Goal: Information Seeking & Learning: Learn about a topic

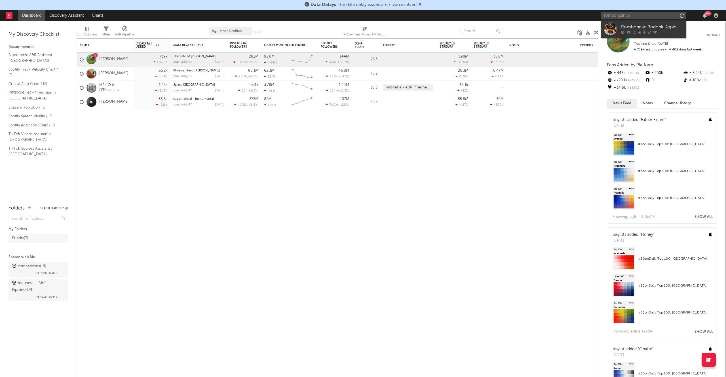
type input "rombongan b"
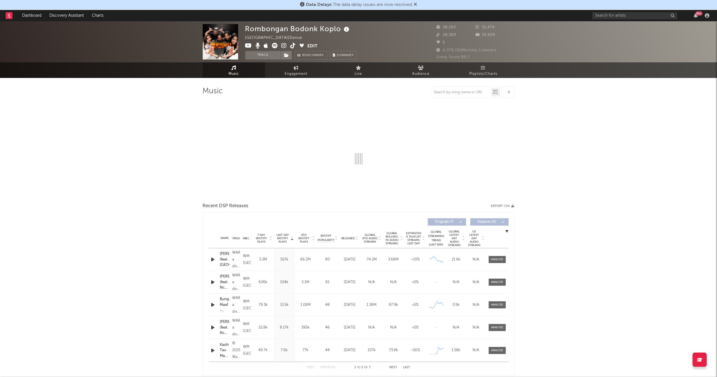
select select "1w"
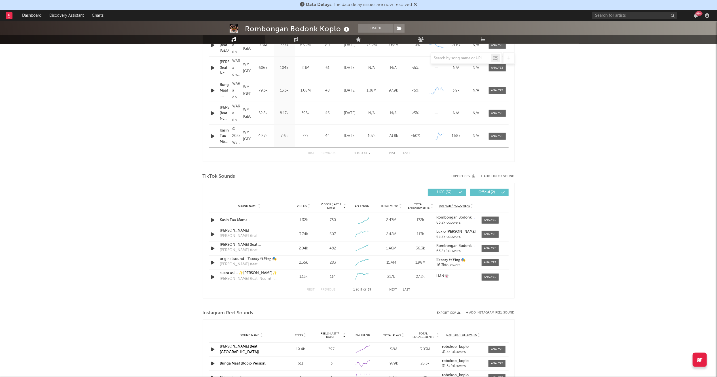
scroll to position [260, 0]
click at [486, 218] on div at bounding box center [490, 219] width 12 height 4
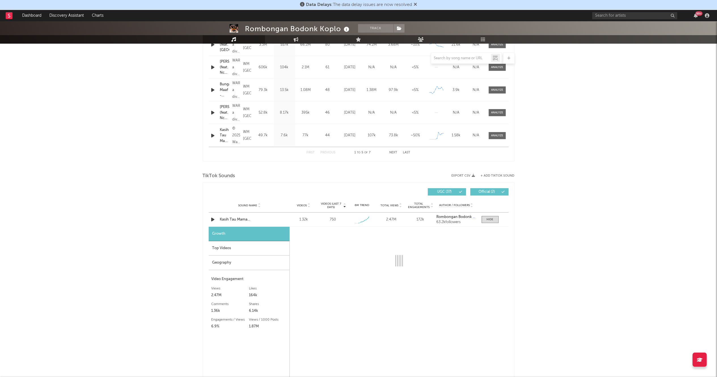
select select "1w"
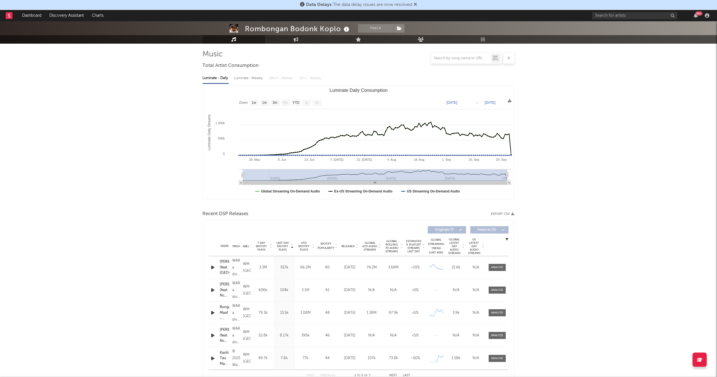
scroll to position [0, 0]
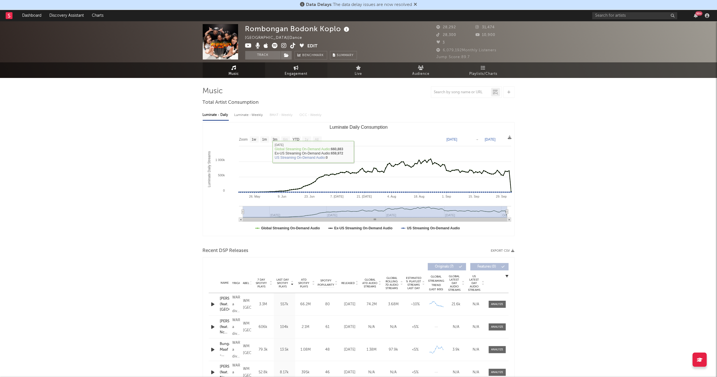
click at [292, 69] on link "Engagement" at bounding box center [296, 70] width 62 height 16
select select "1w"
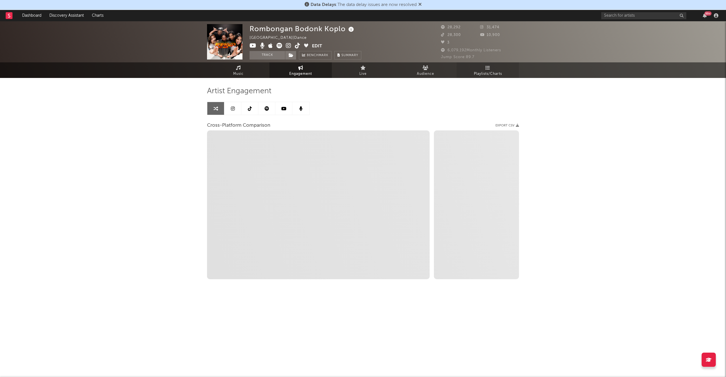
click at [489, 67] on icon at bounding box center [487, 67] width 5 height 5
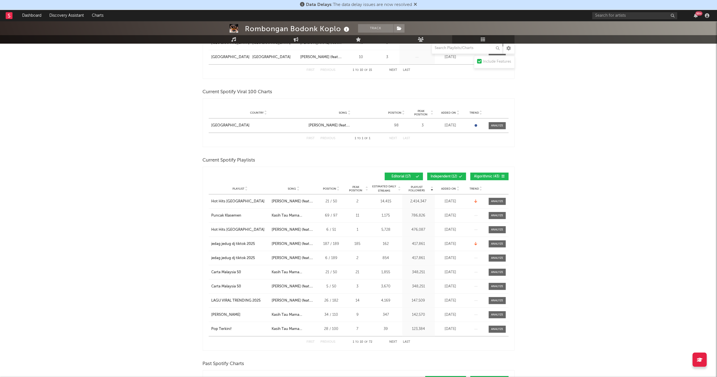
scroll to position [244, 0]
click at [448, 190] on span "Added On" at bounding box center [448, 189] width 15 height 3
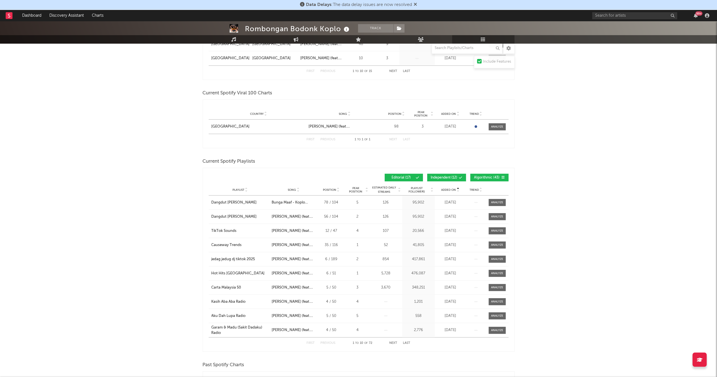
click at [448, 190] on span "Added On" at bounding box center [448, 189] width 15 height 3
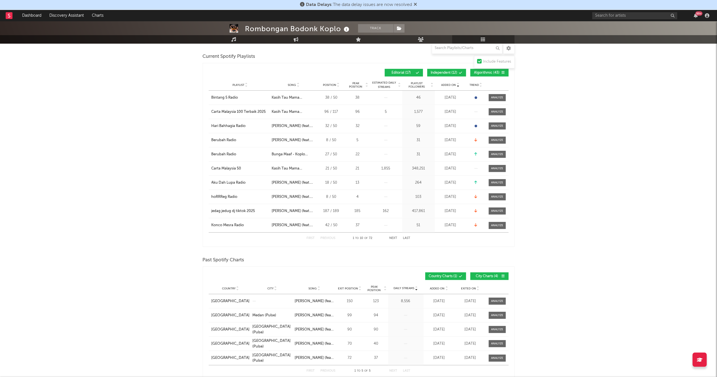
scroll to position [351, 0]
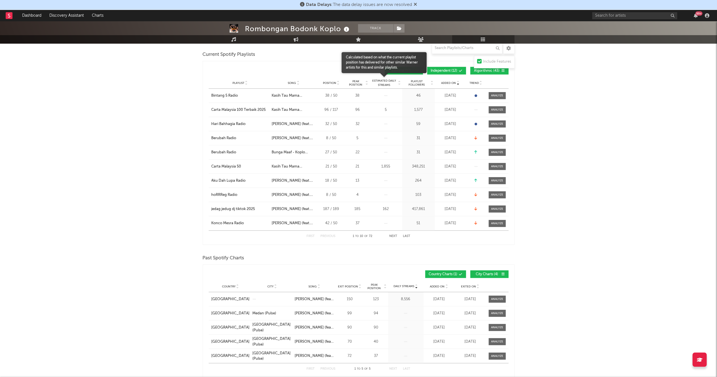
click at [387, 83] on span "Estimated Daily Streams" at bounding box center [384, 83] width 26 height 9
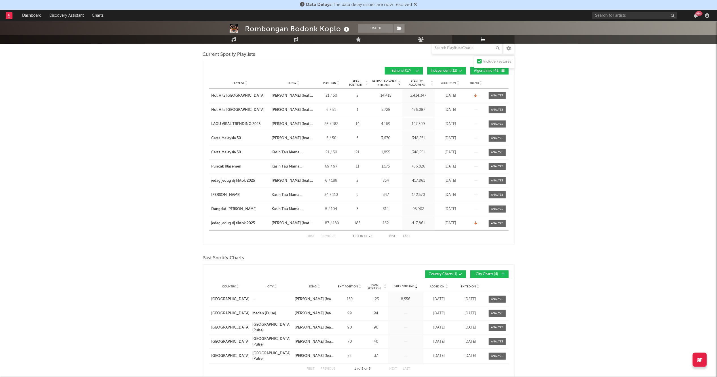
click at [414, 83] on span "Playlist Followers" at bounding box center [417, 83] width 26 height 7
click at [441, 84] on span "Added On" at bounding box center [448, 82] width 15 height 3
click at [452, 86] on div "Playlist City Song Position Peak Position Estimated Daily Streams Playlist Foll…" at bounding box center [359, 82] width 300 height 11
click at [453, 81] on span "Added On" at bounding box center [448, 82] width 15 height 3
click at [499, 108] on div at bounding box center [497, 110] width 12 height 4
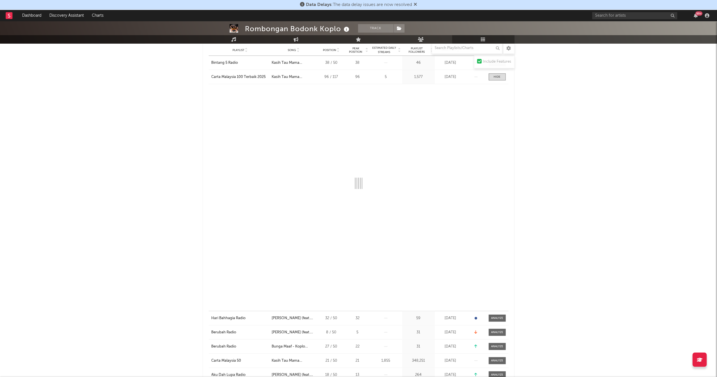
select select "1w"
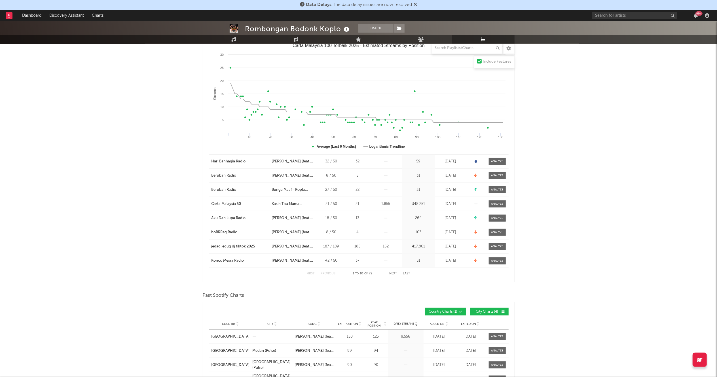
scroll to position [538, 0]
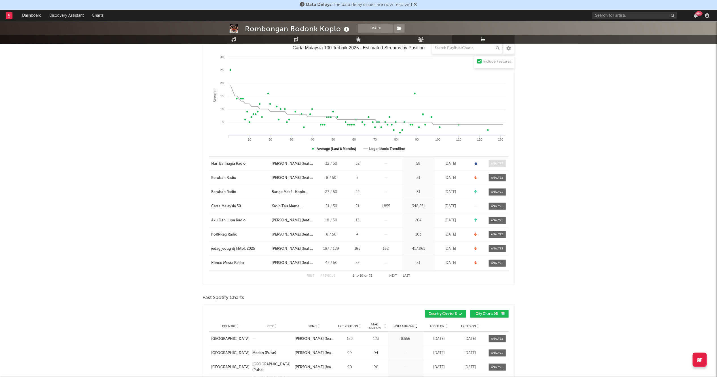
click at [491, 162] on div at bounding box center [497, 164] width 12 height 4
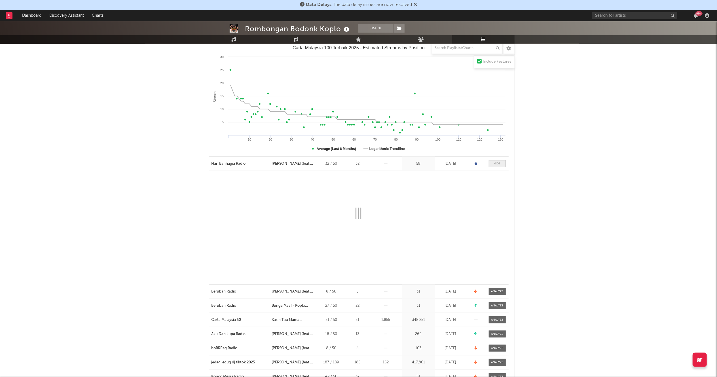
select select "1w"
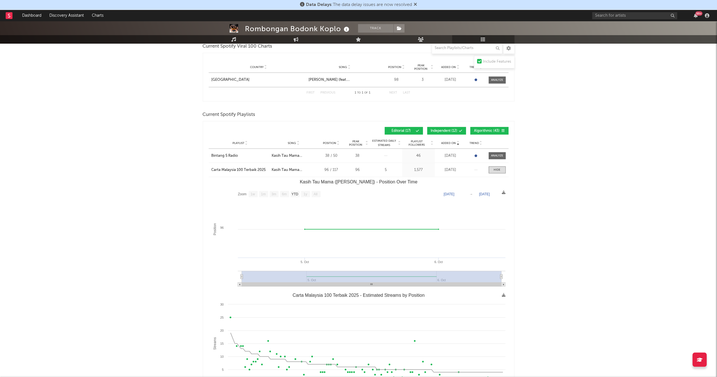
scroll to position [290, 0]
click at [296, 144] on icon at bounding box center [297, 145] width 3 height 2
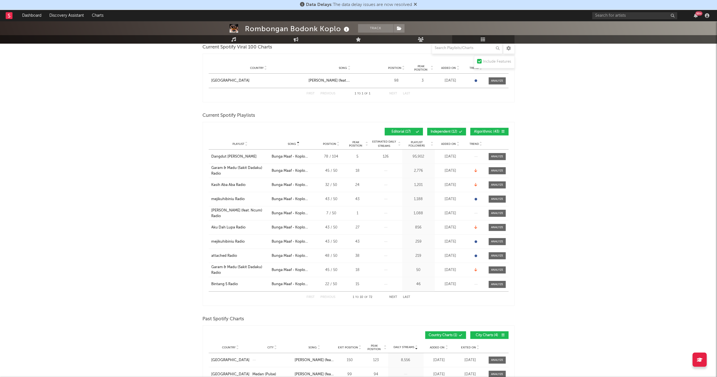
click at [296, 144] on icon at bounding box center [297, 145] width 3 height 2
select select "1w"
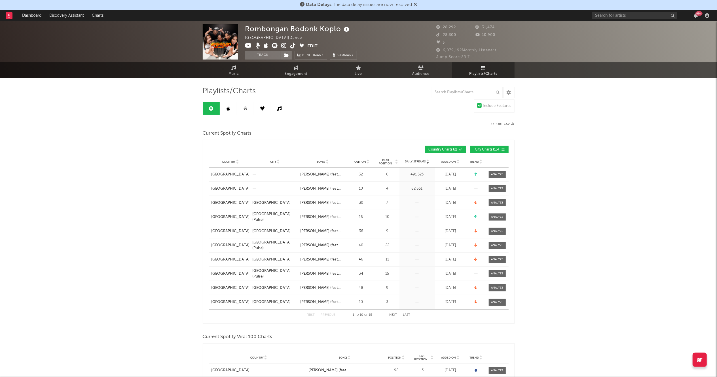
scroll to position [0, 0]
click at [417, 71] on span "Audience" at bounding box center [420, 74] width 17 height 7
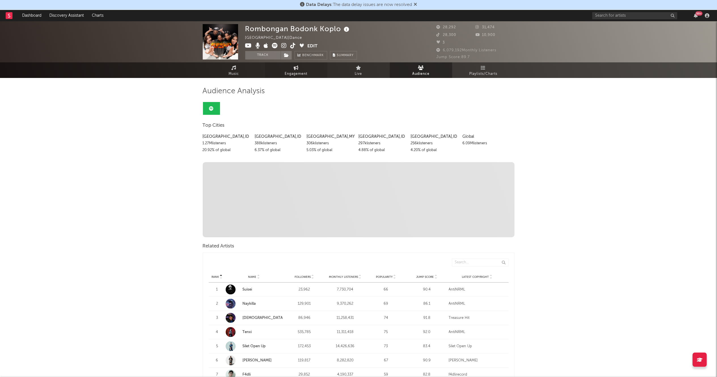
click at [291, 73] on span "Engagement" at bounding box center [296, 74] width 23 height 7
select select "1m"
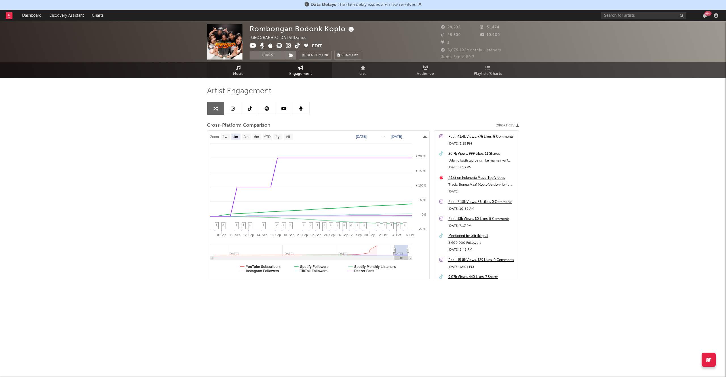
click at [234, 69] on link "Music" at bounding box center [238, 70] width 62 height 16
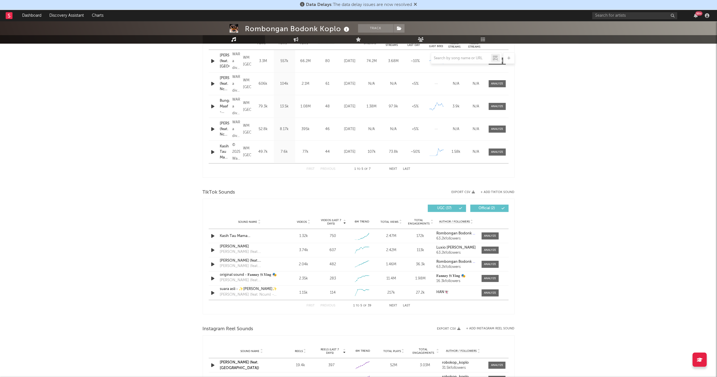
scroll to position [243, 0]
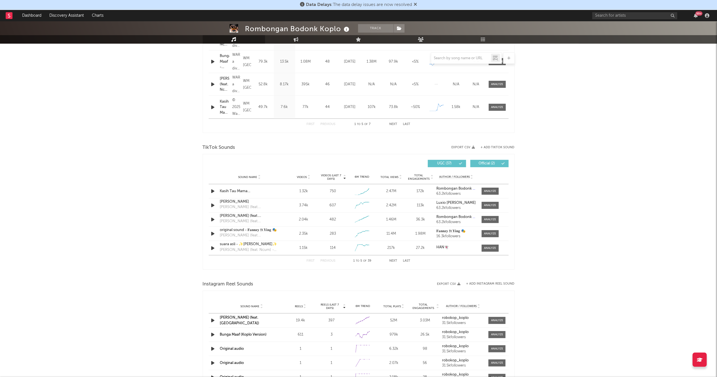
select select "1w"
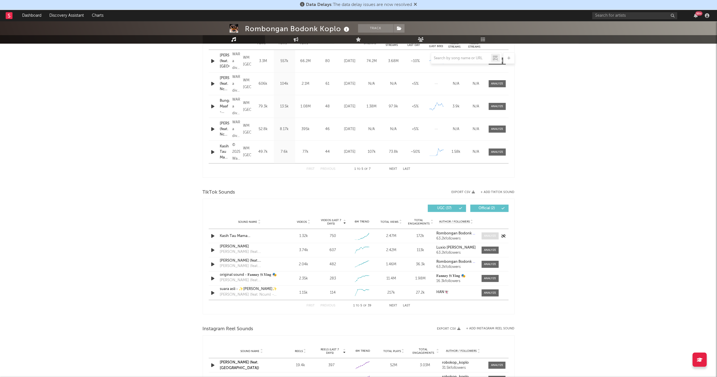
click at [491, 232] on span at bounding box center [490, 235] width 17 height 7
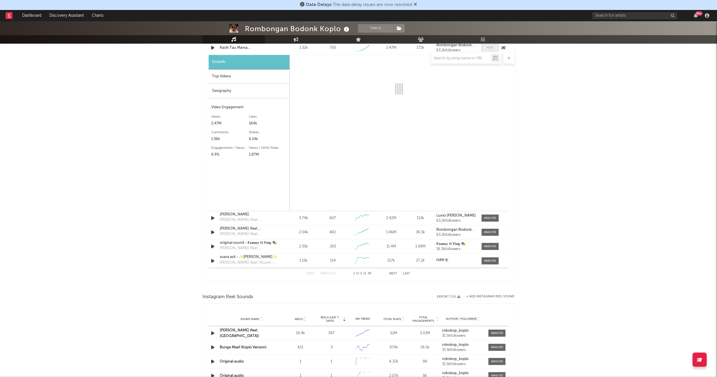
select select "1w"
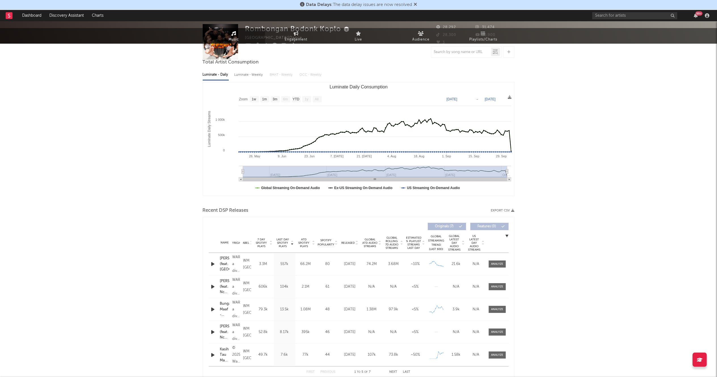
scroll to position [0, 0]
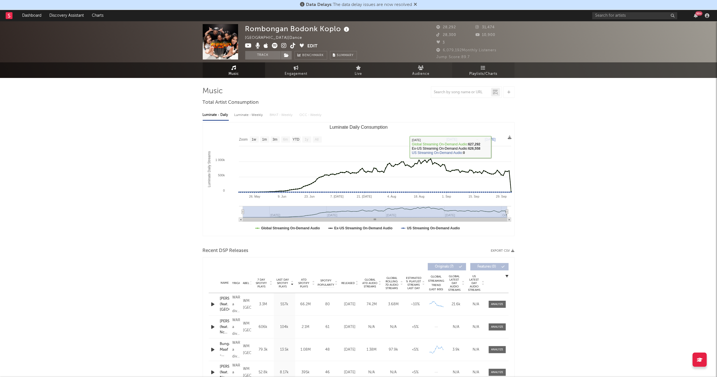
click at [487, 73] on span "Playlists/Charts" at bounding box center [483, 74] width 28 height 7
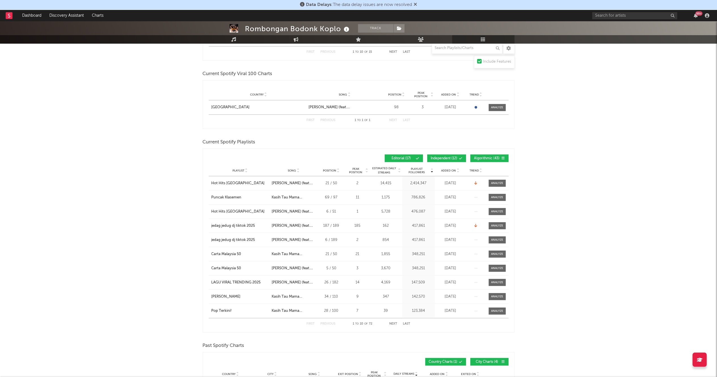
scroll to position [262, 0]
click at [447, 234] on div "Playlist jedag jedug dj tiktok 2025 City Song [PERSON_NAME] (feat. Ncum) Positi…" at bounding box center [359, 241] width 300 height 14
click at [222, 255] on div "Carta Malaysia 50" at bounding box center [226, 255] width 30 height 6
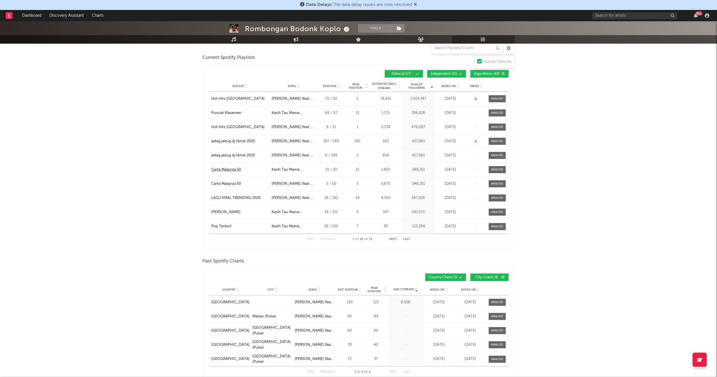
scroll to position [348, 0]
click at [391, 237] on button "Next" at bounding box center [393, 238] width 8 height 3
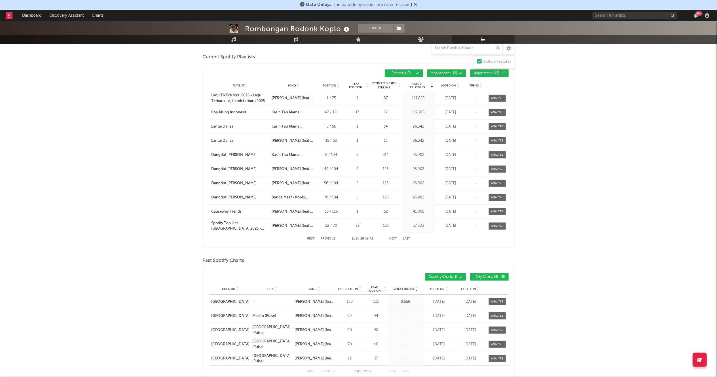
click at [327, 239] on button "Previous" at bounding box center [328, 238] width 15 height 3
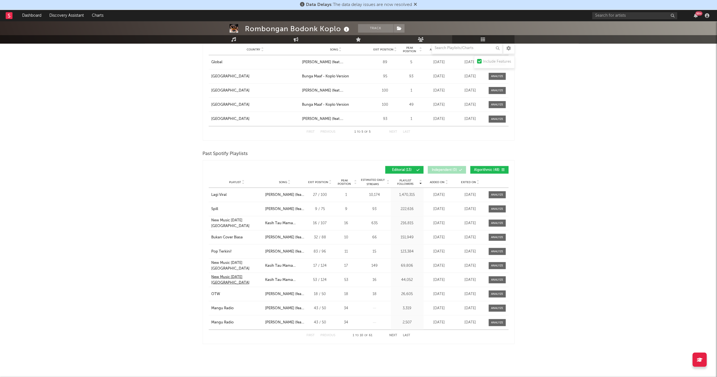
scroll to position [714, 0]
click at [255, 279] on div "New Music [DATE] [GEOGRAPHIC_DATA]" at bounding box center [236, 278] width 51 height 11
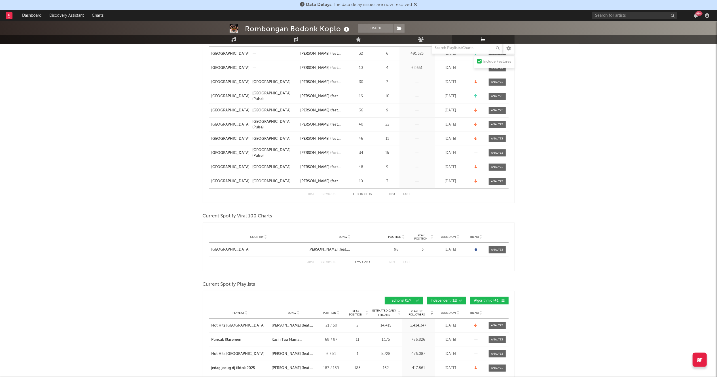
scroll to position [366, 0]
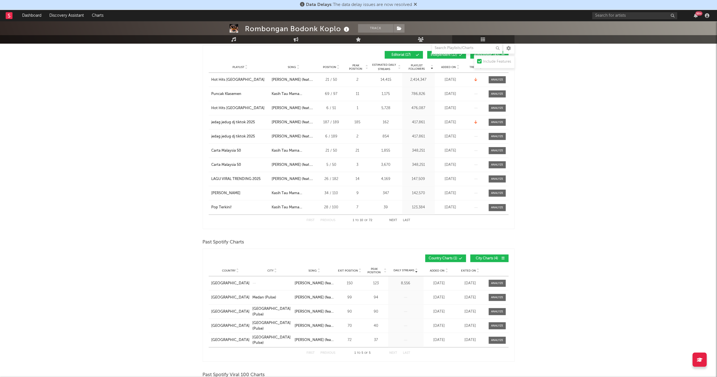
click at [393, 222] on button "Next" at bounding box center [393, 220] width 8 height 3
click at [324, 221] on button "Previous" at bounding box center [328, 220] width 15 height 3
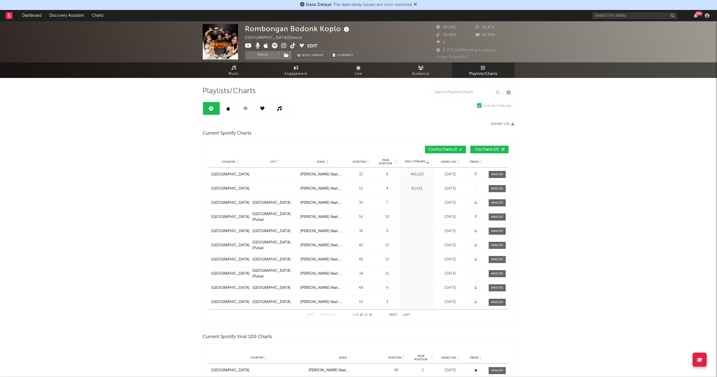
scroll to position [1, 0]
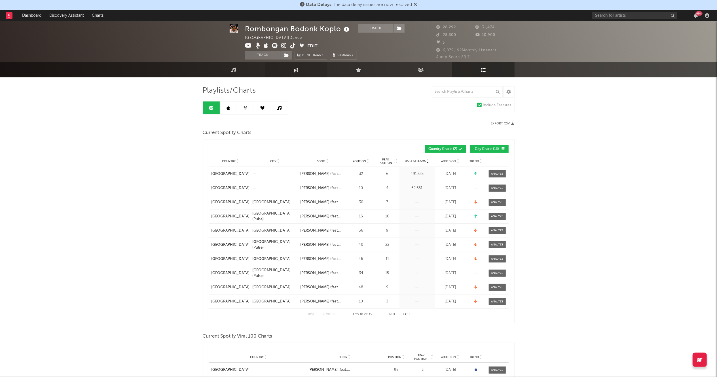
click at [295, 71] on icon at bounding box center [296, 69] width 5 height 5
select select "1w"
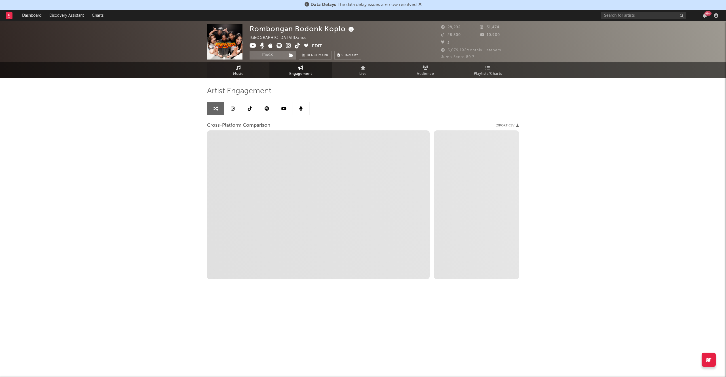
click at [235, 73] on span "Music" at bounding box center [238, 74] width 10 height 7
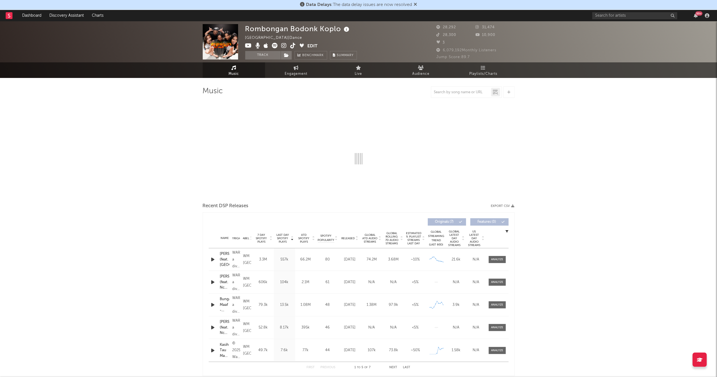
select select "1w"
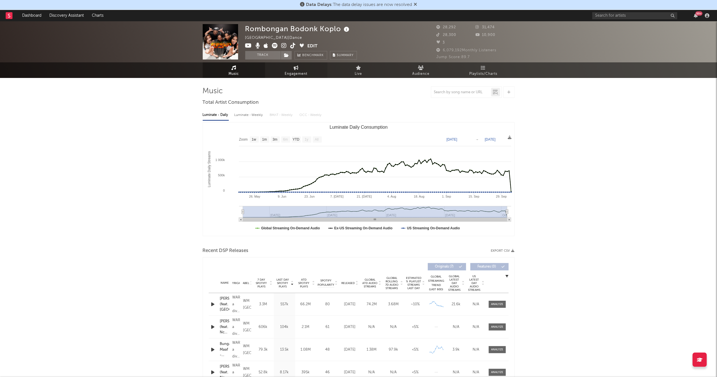
click at [286, 75] on span "Engagement" at bounding box center [296, 74] width 23 height 7
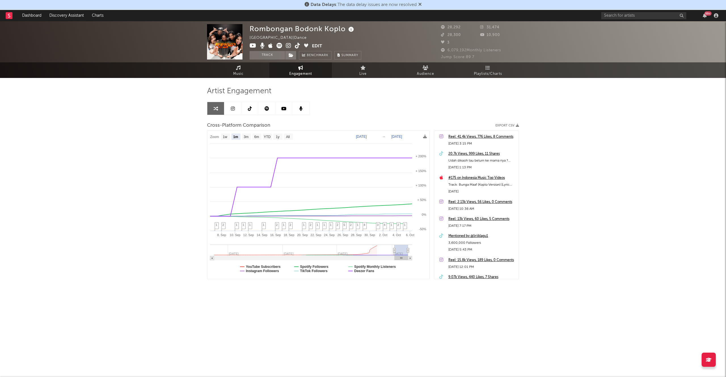
select select "1m"
click at [236, 71] on span "Music" at bounding box center [238, 74] width 10 height 7
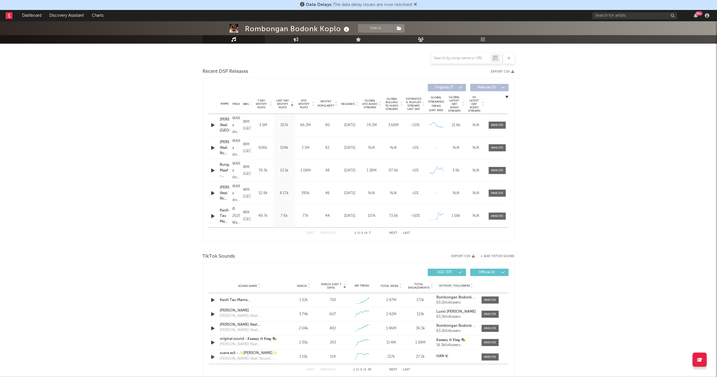
select select "1w"
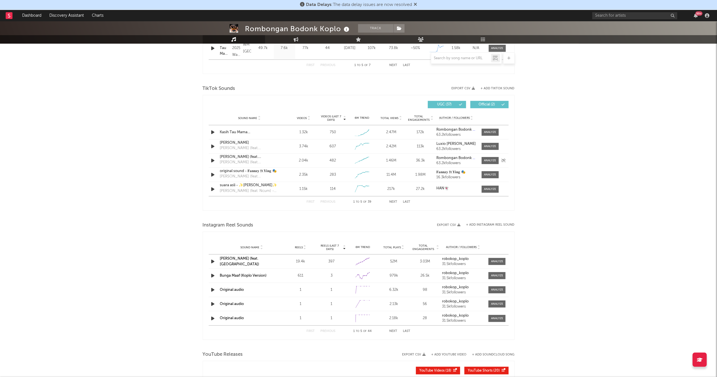
scroll to position [349, 0]
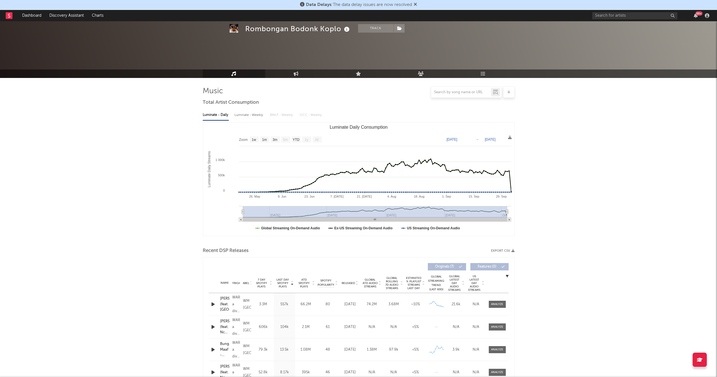
select select "1w"
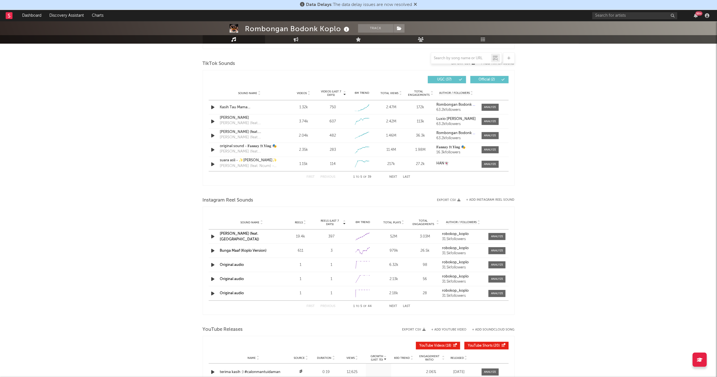
click at [394, 179] on button "Next" at bounding box center [393, 176] width 8 height 3
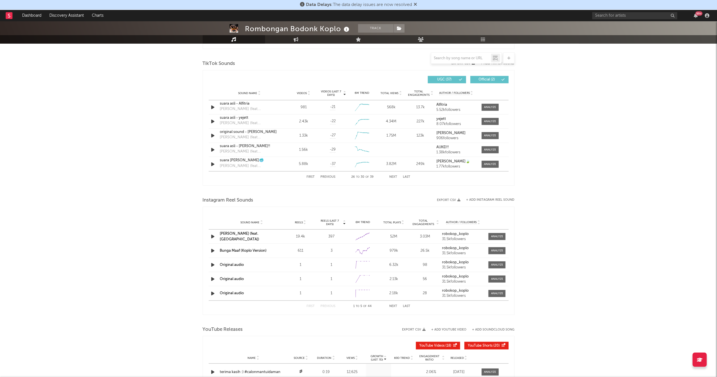
click at [335, 178] on button "Previous" at bounding box center [328, 176] width 15 height 3
click at [330, 175] on div "First Previous 21 to 25 of 39 Next Last" at bounding box center [359, 176] width 104 height 11
click at [330, 177] on button "Previous" at bounding box center [328, 176] width 15 height 3
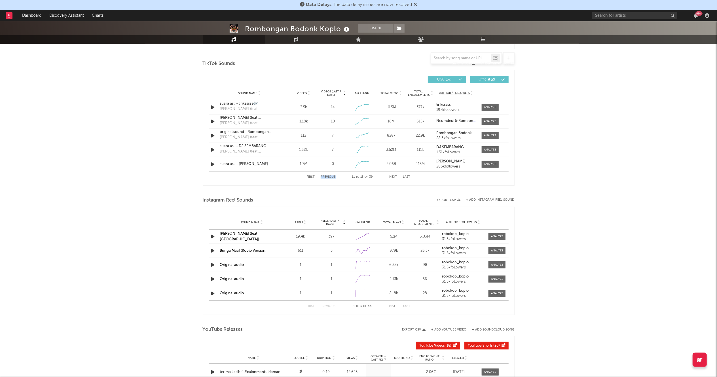
click at [330, 177] on button "Previous" at bounding box center [328, 176] width 15 height 3
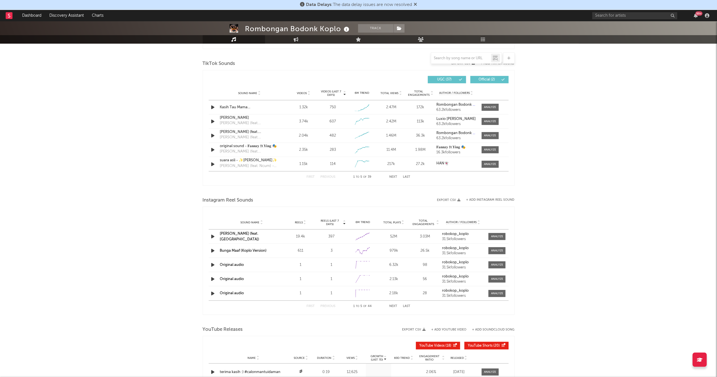
click at [364, 95] on div "6M Trend" at bounding box center [362, 93] width 26 height 4
click at [364, 94] on div "6M Trend" at bounding box center [362, 93] width 26 height 4
click at [331, 92] on span "Videos (last 7 days)" at bounding box center [330, 93] width 23 height 7
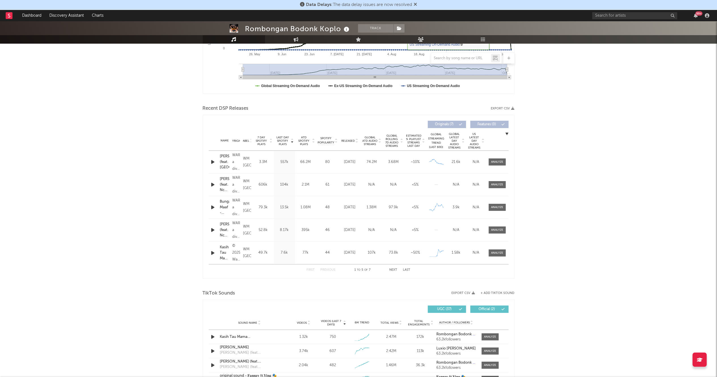
scroll to position [141, 0]
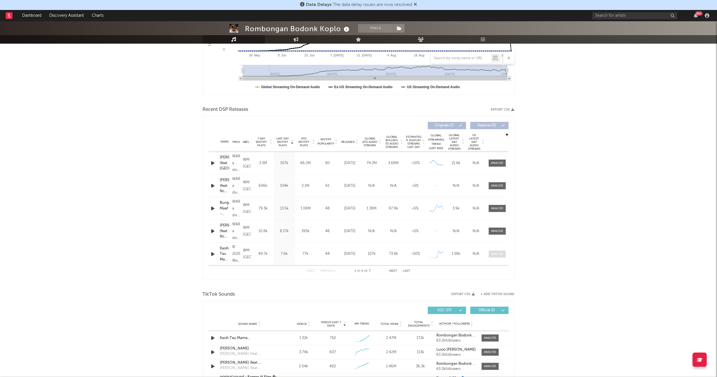
click at [499, 253] on div at bounding box center [497, 254] width 12 height 4
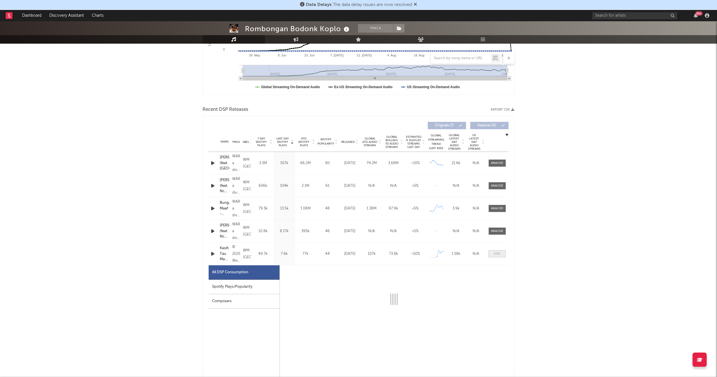
select select "1w"
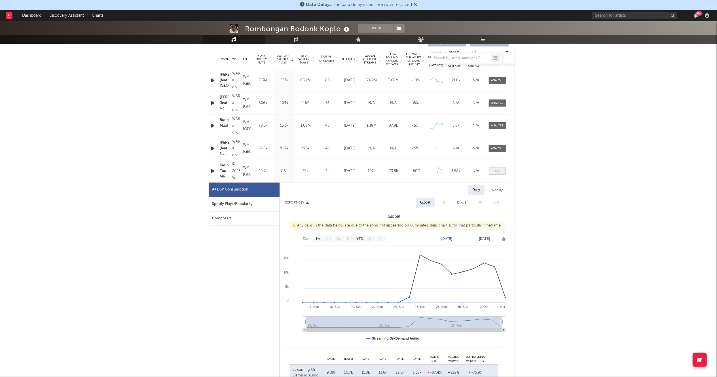
scroll to position [223, 0]
click at [499, 253] on rect at bounding box center [394, 290] width 228 height 113
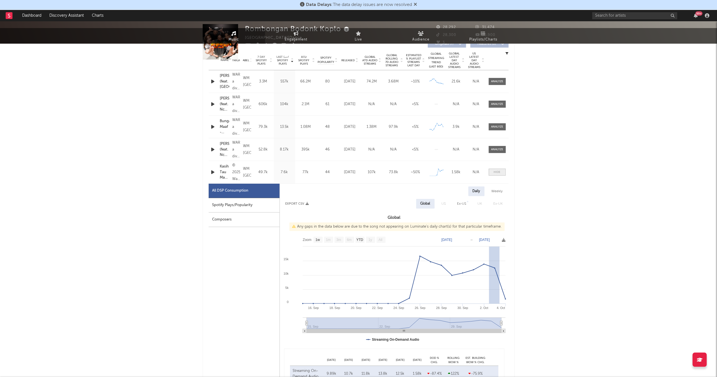
scroll to position [0, 0]
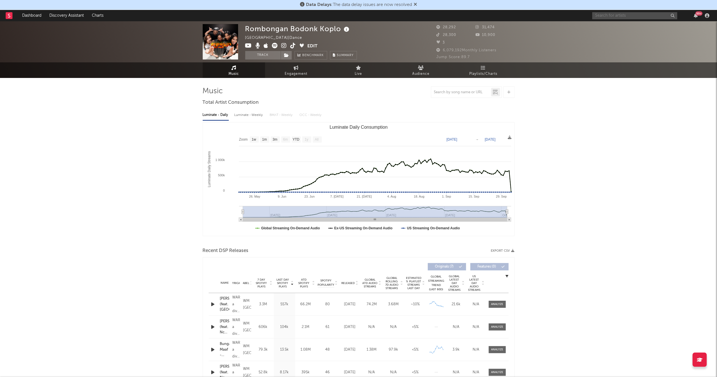
click at [629, 15] on input "text" at bounding box center [634, 15] width 85 height 7
type input "2025-10-01"
type input "[DATE]"
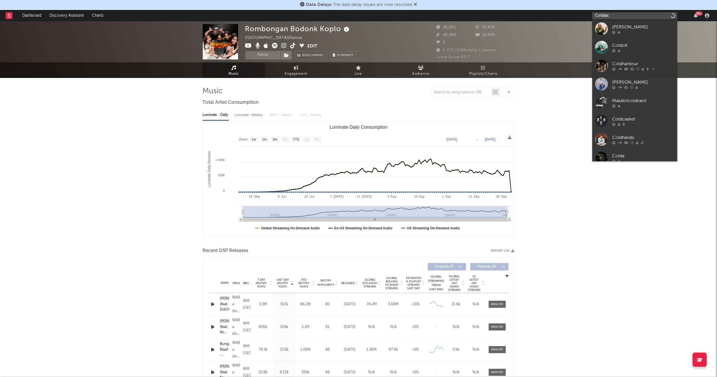
type input "Coldiac"
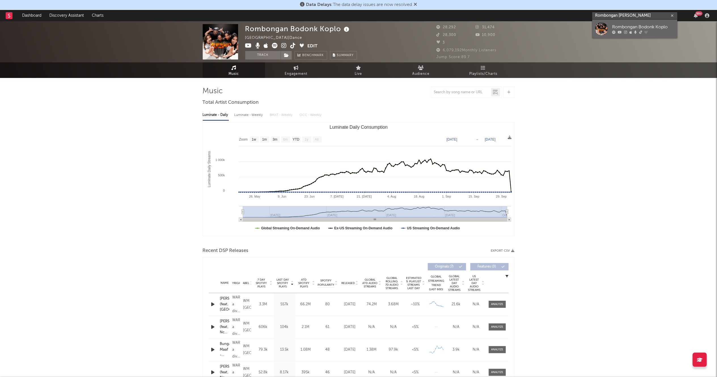
type input "Rombongan Bodon"
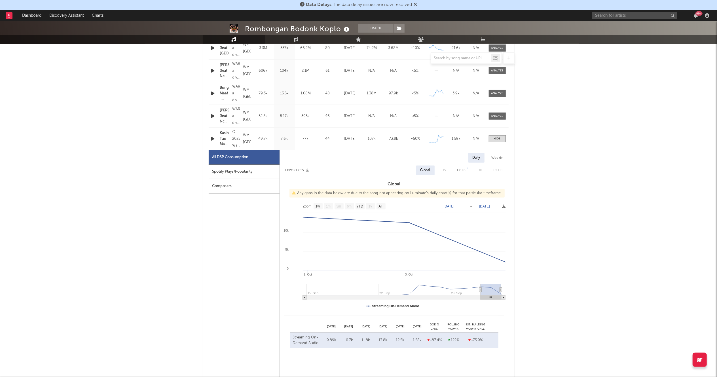
scroll to position [245, 0]
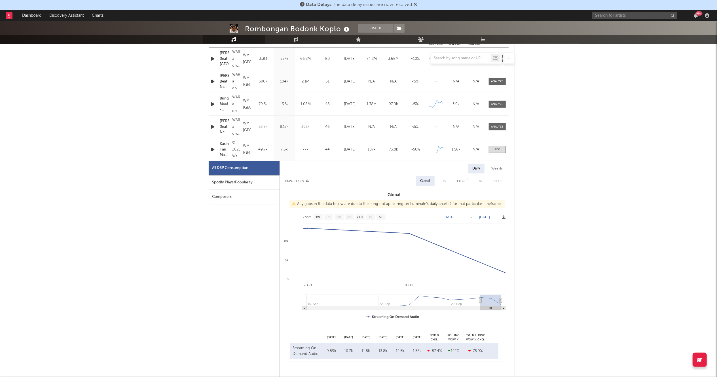
click at [640, 10] on div "99 +" at bounding box center [651, 15] width 119 height 11
click at [635, 14] on input "text" at bounding box center [634, 15] width 85 height 7
